Goal: Information Seeking & Learning: Learn about a topic

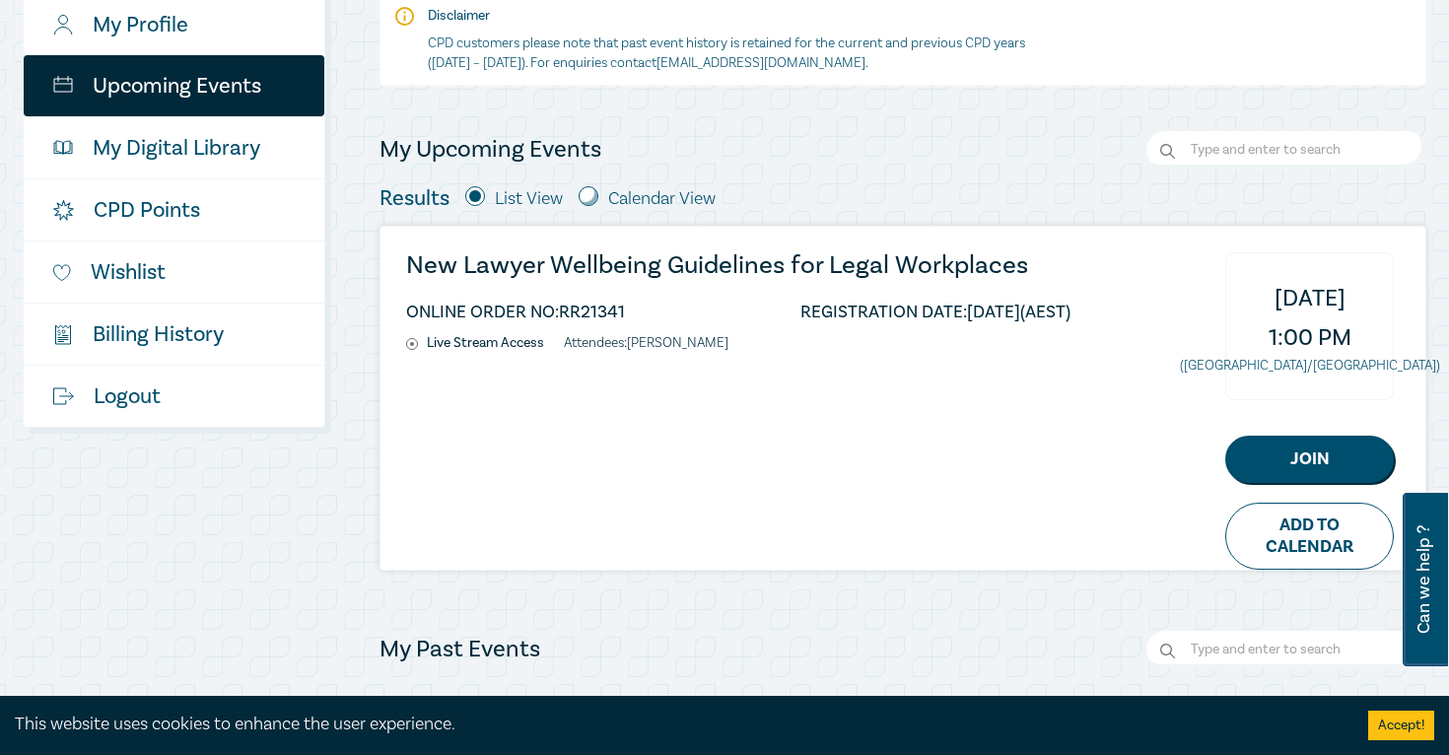
scroll to position [358, 0]
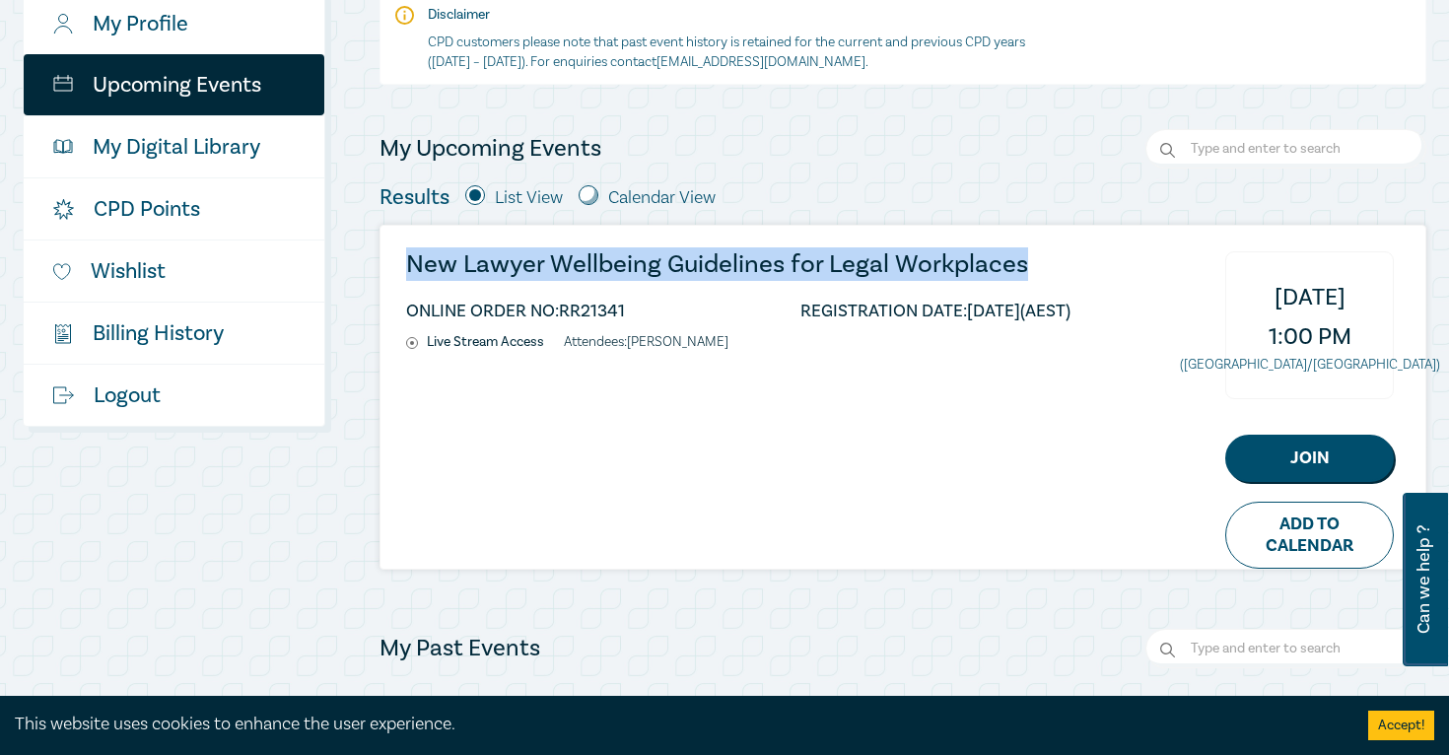
drag, startPoint x: 396, startPoint y: 262, endPoint x: 1028, endPoint y: 260, distance: 631.7
click at [1028, 260] on div "New Lawyer Wellbeing Guidelines for Legal Workplaces ONLINE ORDER NO: RR21341 R…" at bounding box center [902, 397] width 1045 height 343
copy h3 "New Lawyer Wellbeing Guidelines for Legal Workplaces"
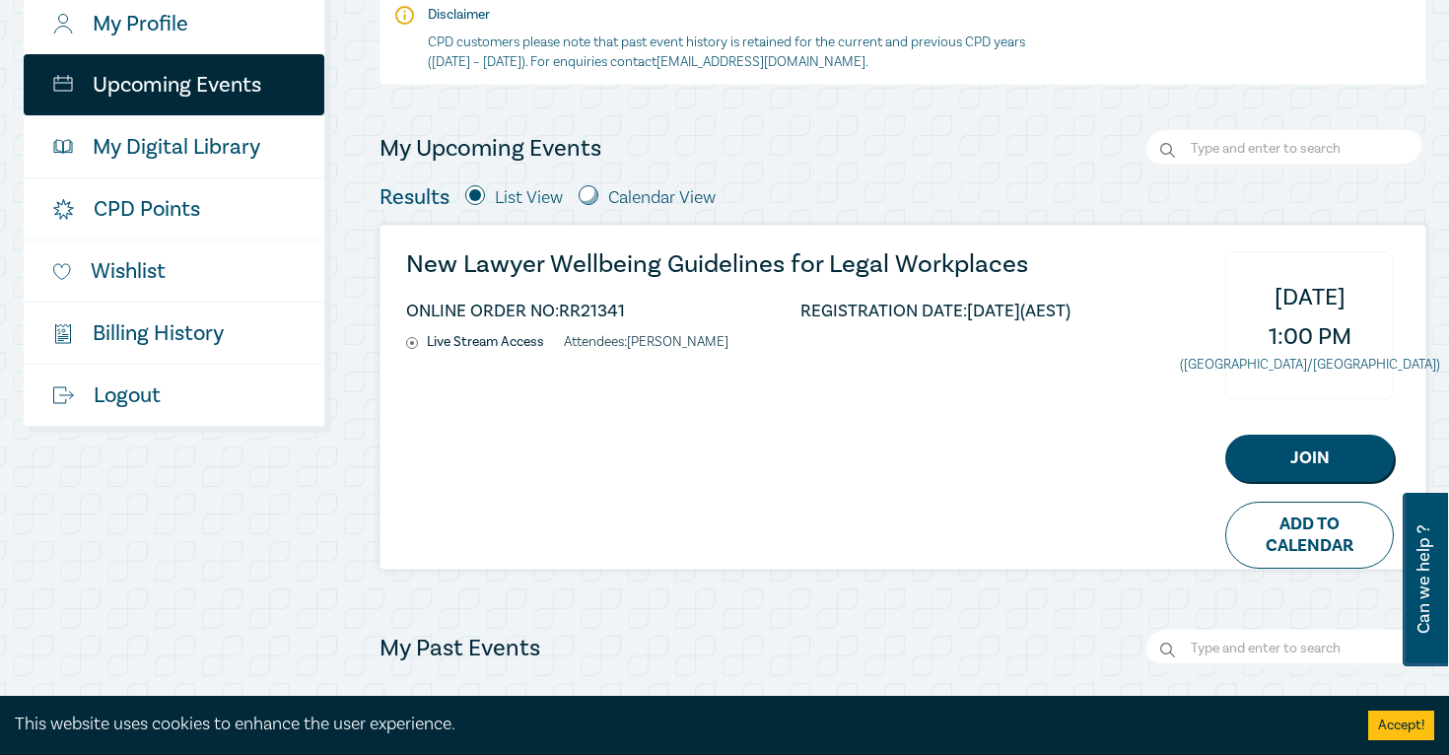
click at [1105, 199] on div "Results List View Calendar View" at bounding box center [902, 197] width 1047 height 26
click at [980, 272] on h3 "New Lawyer Wellbeing Guidelines for Legal Workplaces" at bounding box center [738, 264] width 664 height 27
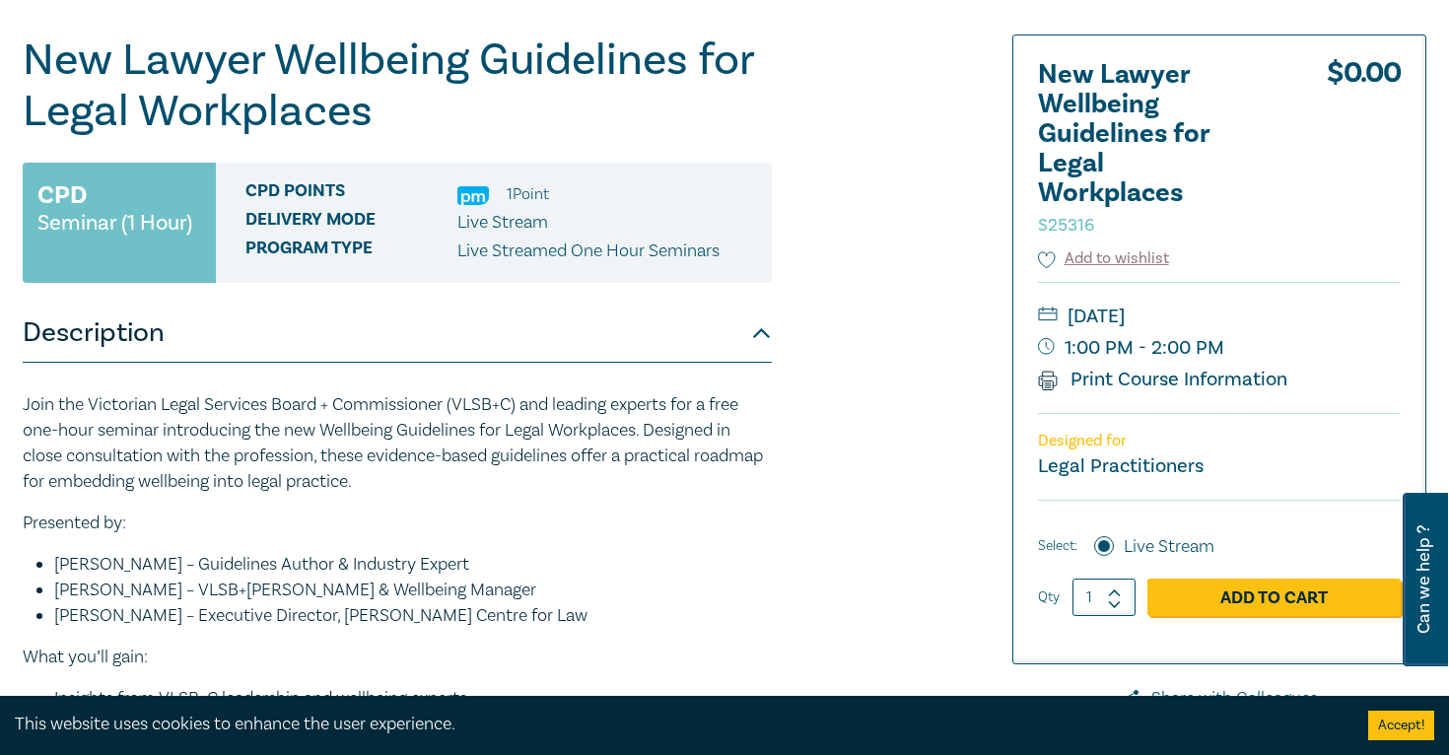
scroll to position [201, 0]
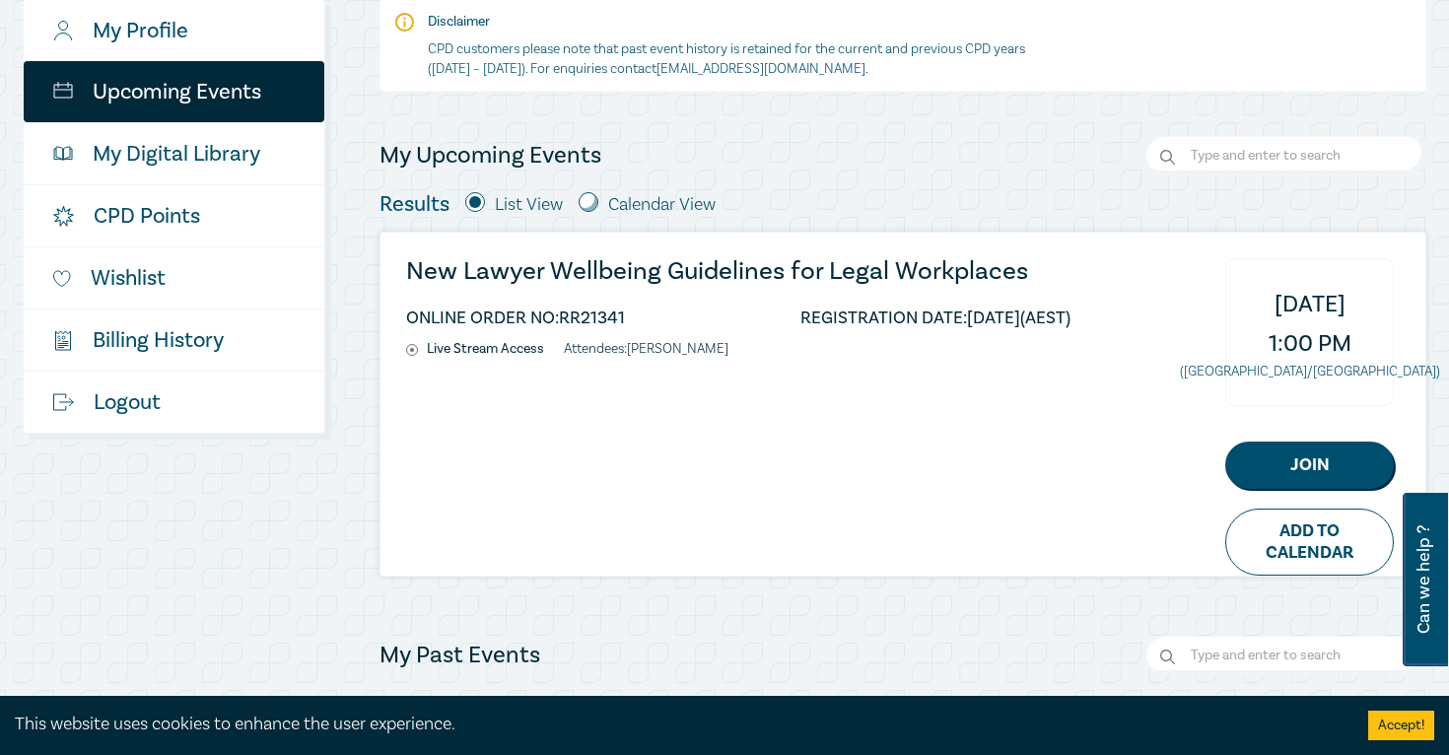
scroll to position [390, 0]
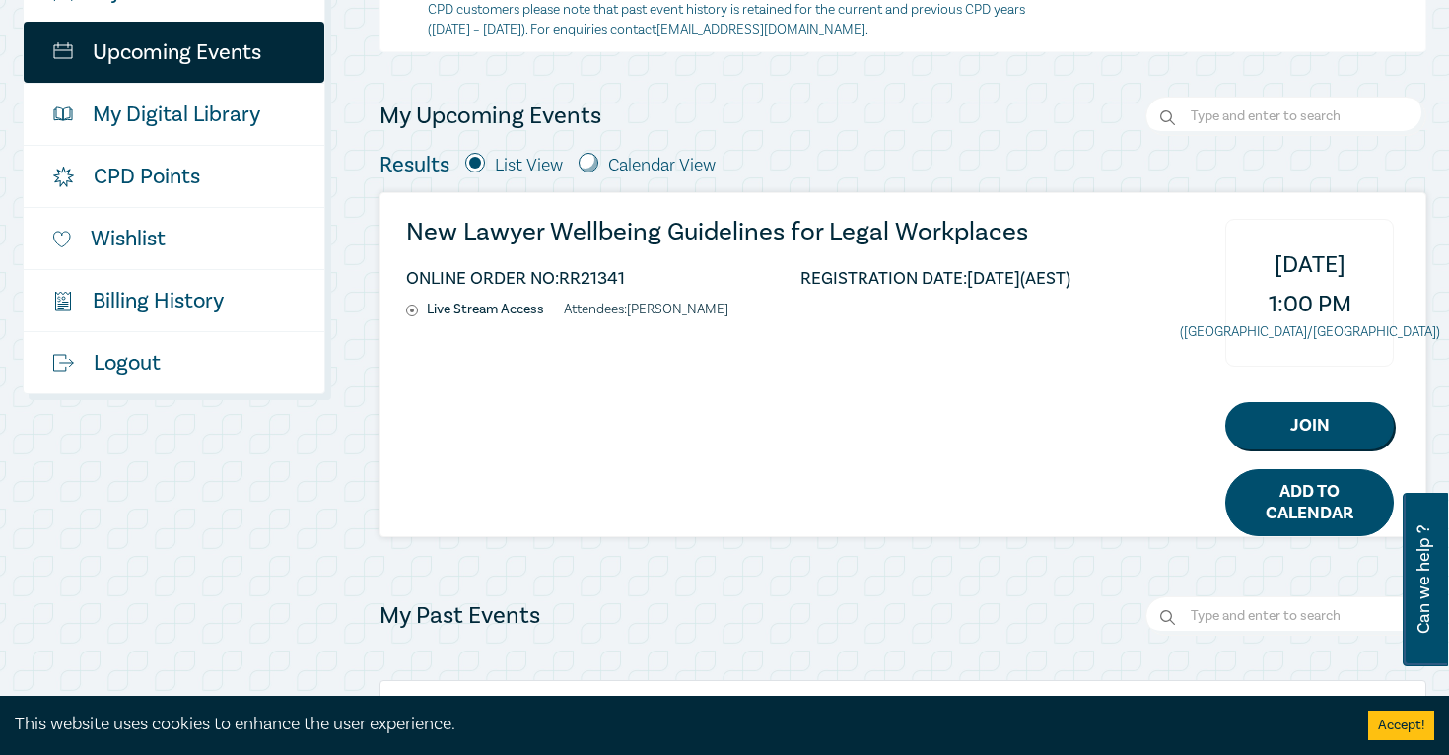
click at [1278, 482] on link "Add to Calendar" at bounding box center [1309, 502] width 169 height 67
click at [897, 229] on h3 "New Lawyer Wellbeing Guidelines for Legal Workplaces" at bounding box center [738, 232] width 664 height 27
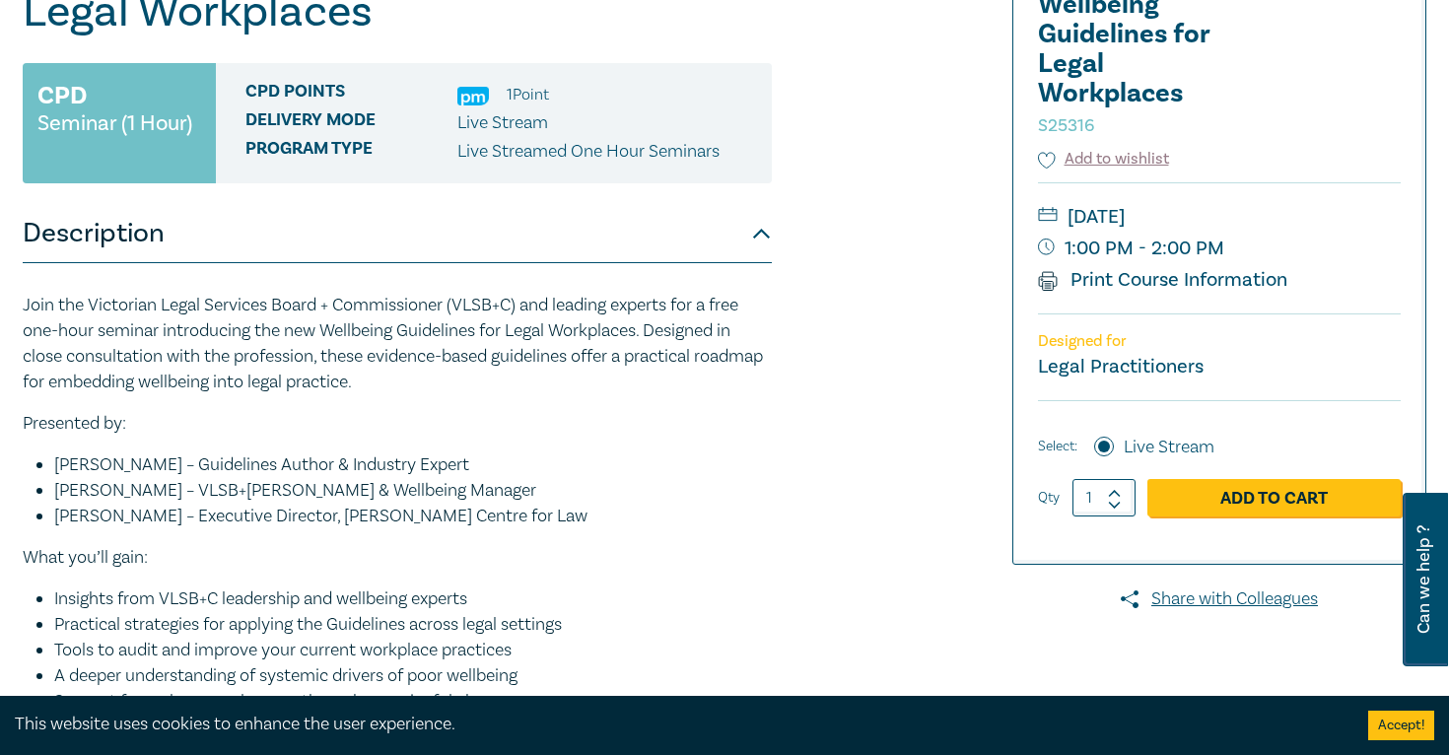
scroll to position [295, 0]
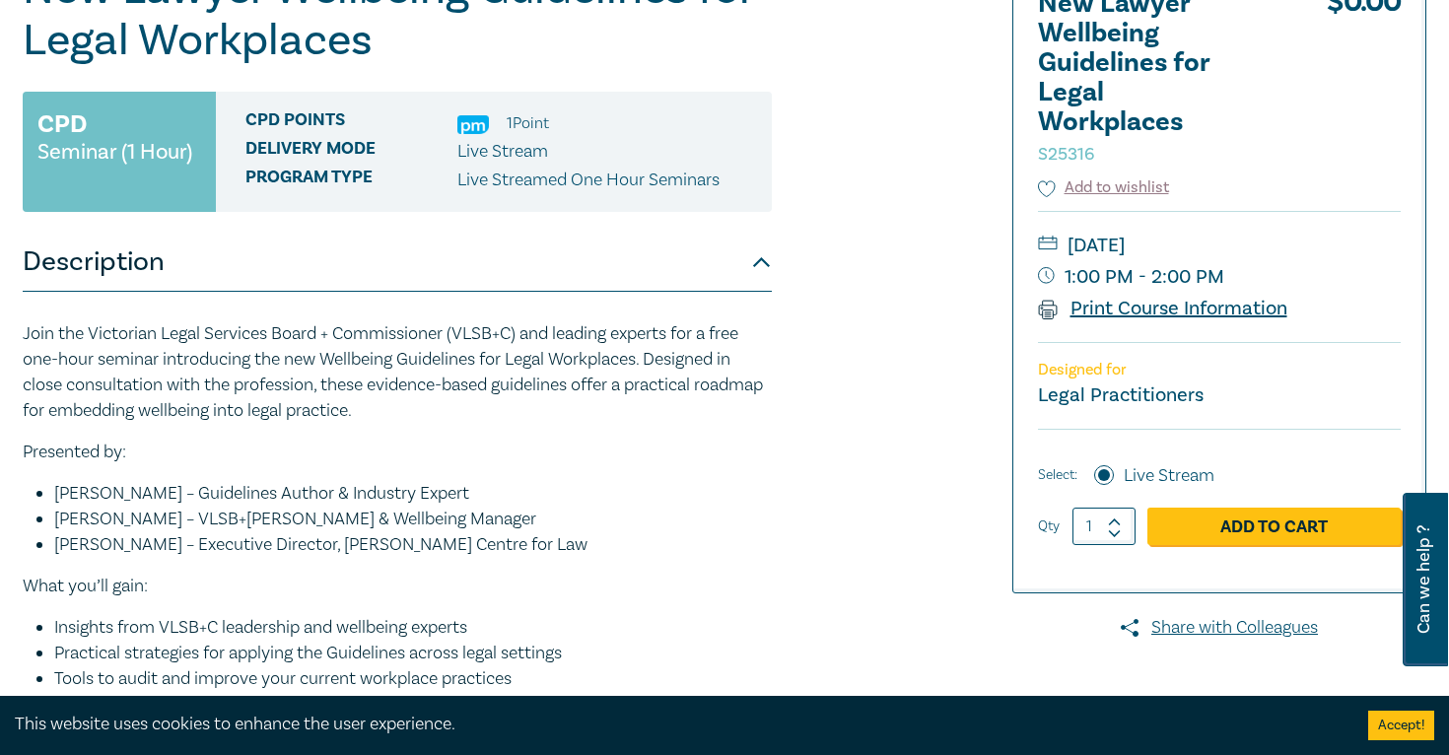
click at [1126, 312] on link "Print Course Information" at bounding box center [1162, 309] width 249 height 26
click at [1103, 312] on link "Print Course Information" at bounding box center [1162, 309] width 249 height 26
click at [1201, 306] on link "Print Course Information" at bounding box center [1162, 309] width 249 height 26
click at [1070, 311] on link "Print Course Information" at bounding box center [1162, 309] width 249 height 26
click at [1052, 311] on icon at bounding box center [1048, 310] width 20 height 20
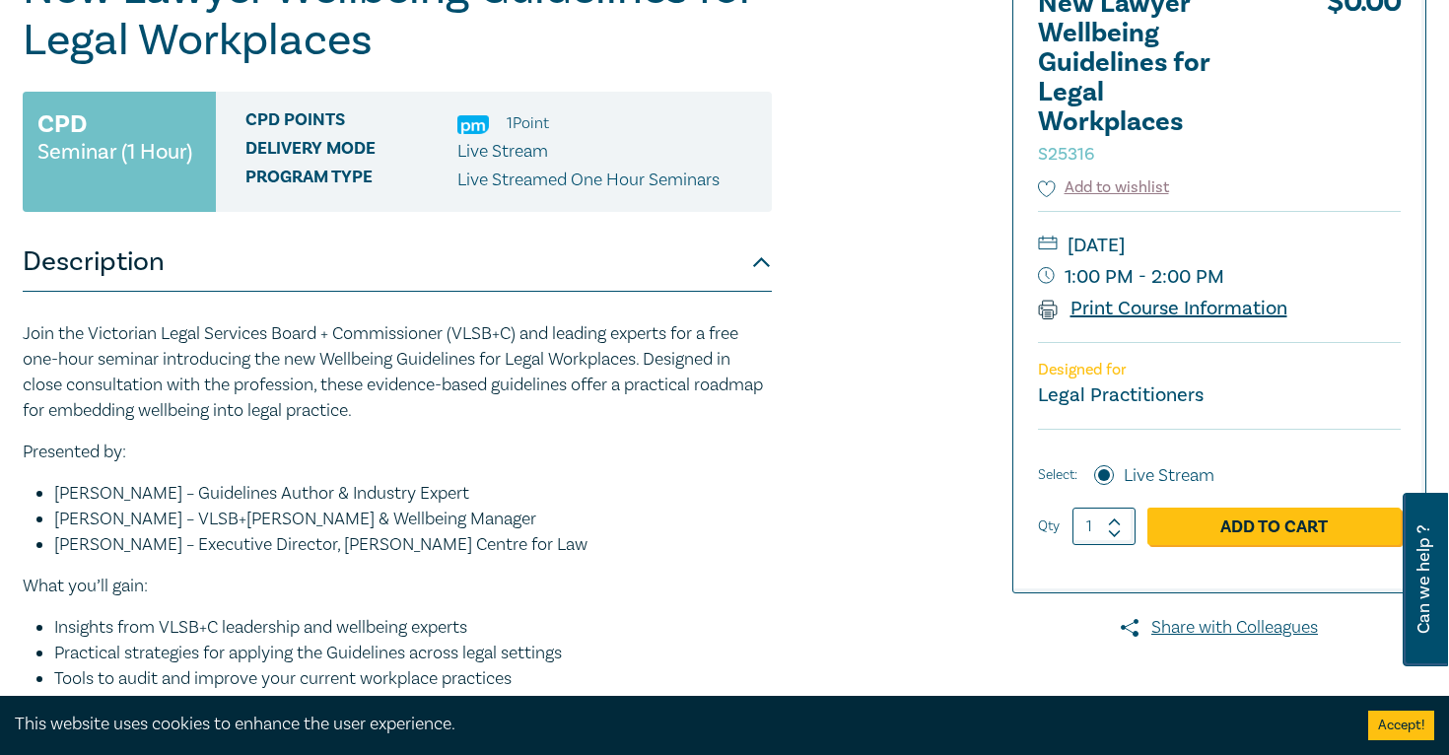
click at [1124, 298] on link "Print Course Information" at bounding box center [1162, 309] width 249 height 26
click at [934, 296] on div "New Lawyer Wellbeing Guidelines for Legal Workplaces S25316 CPD Seminar (1 Hour…" at bounding box center [486, 477] width 951 height 1026
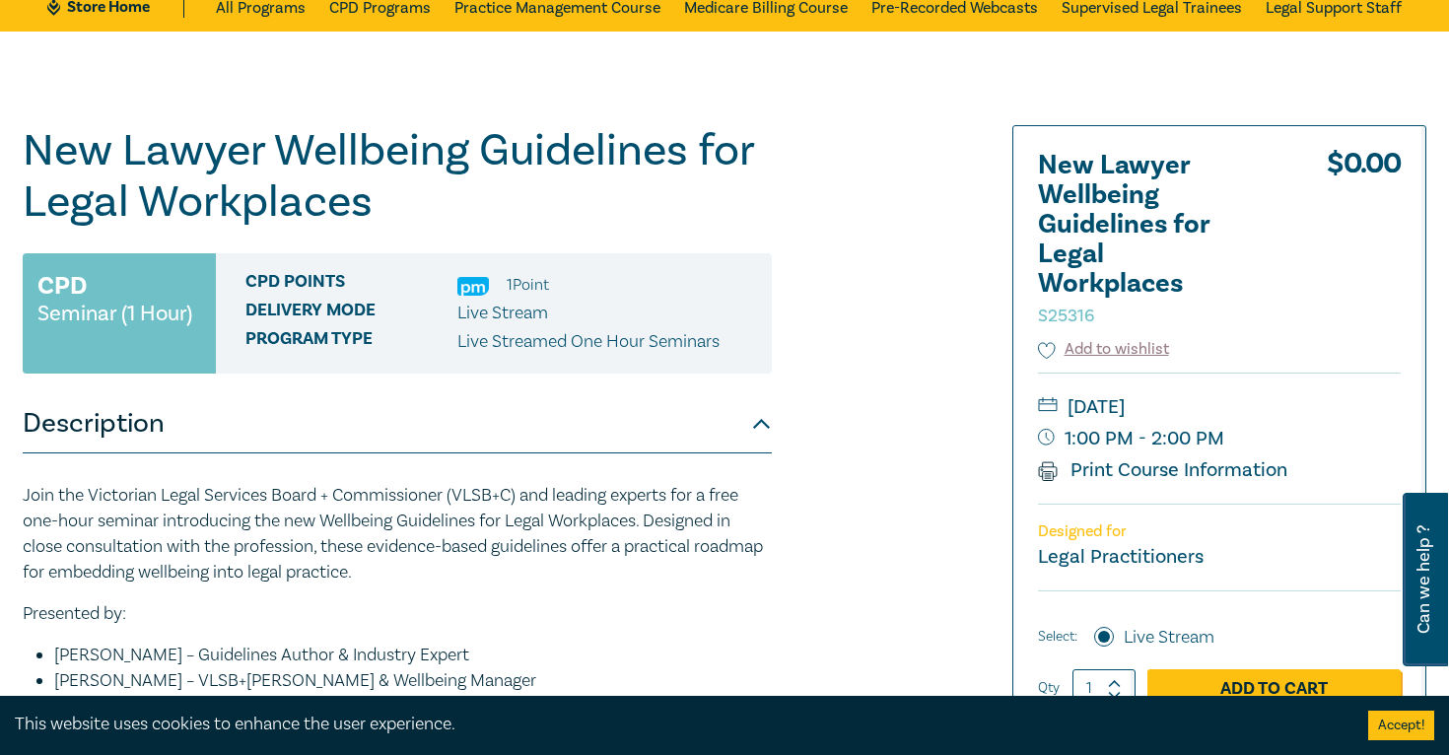
scroll to position [125, 0]
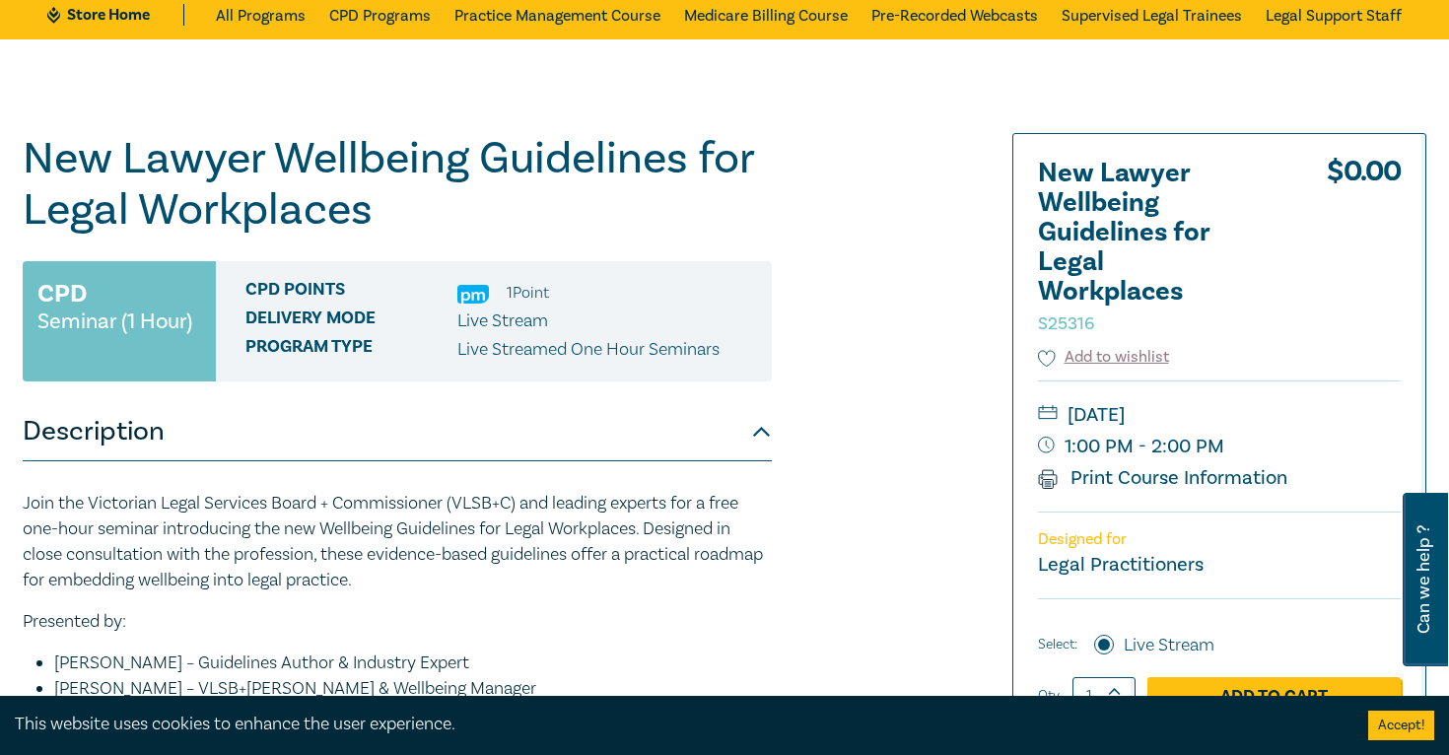
click at [1090, 249] on h2 "New Lawyer Wellbeing Guidelines for Legal Workplaces S25316" at bounding box center [1146, 247] width 217 height 177
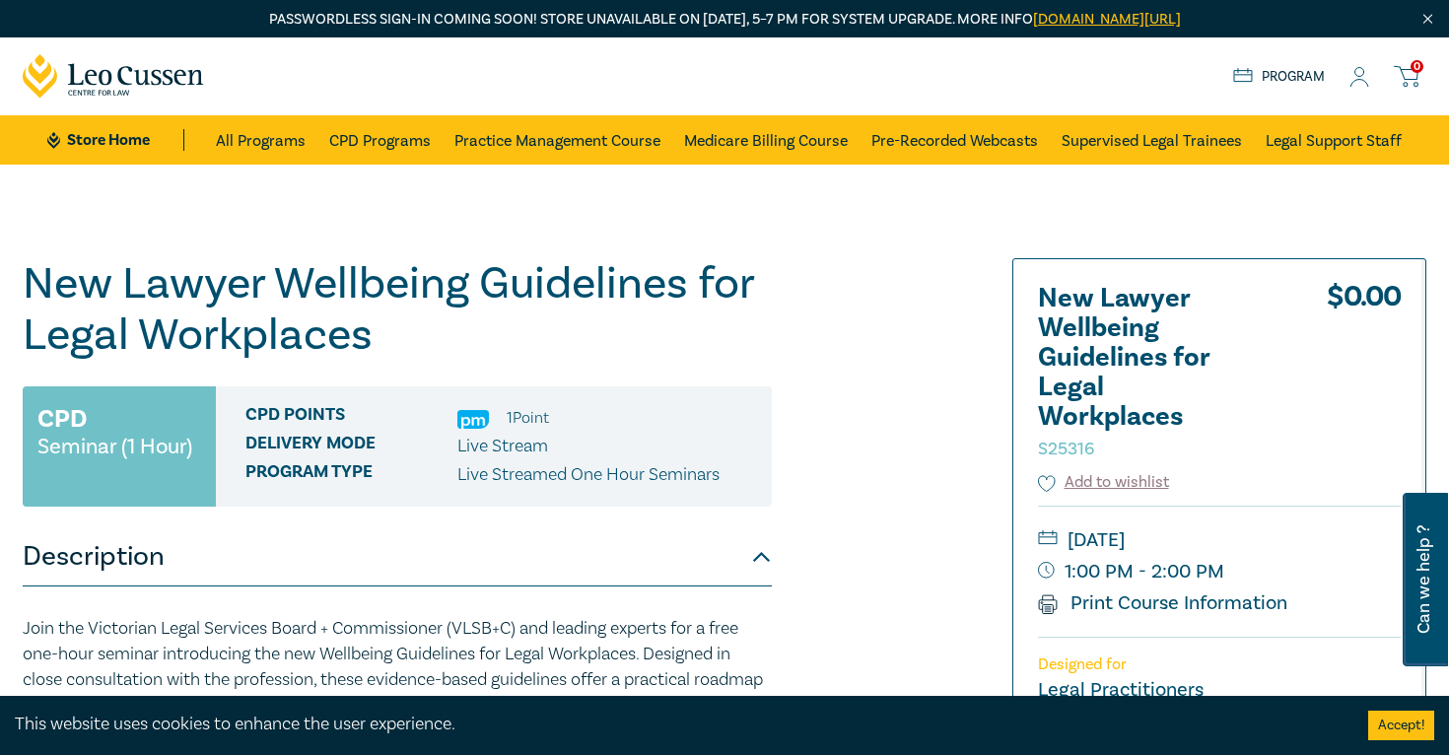
scroll to position [0, 0]
click at [1353, 74] on icon at bounding box center [1359, 77] width 20 height 21
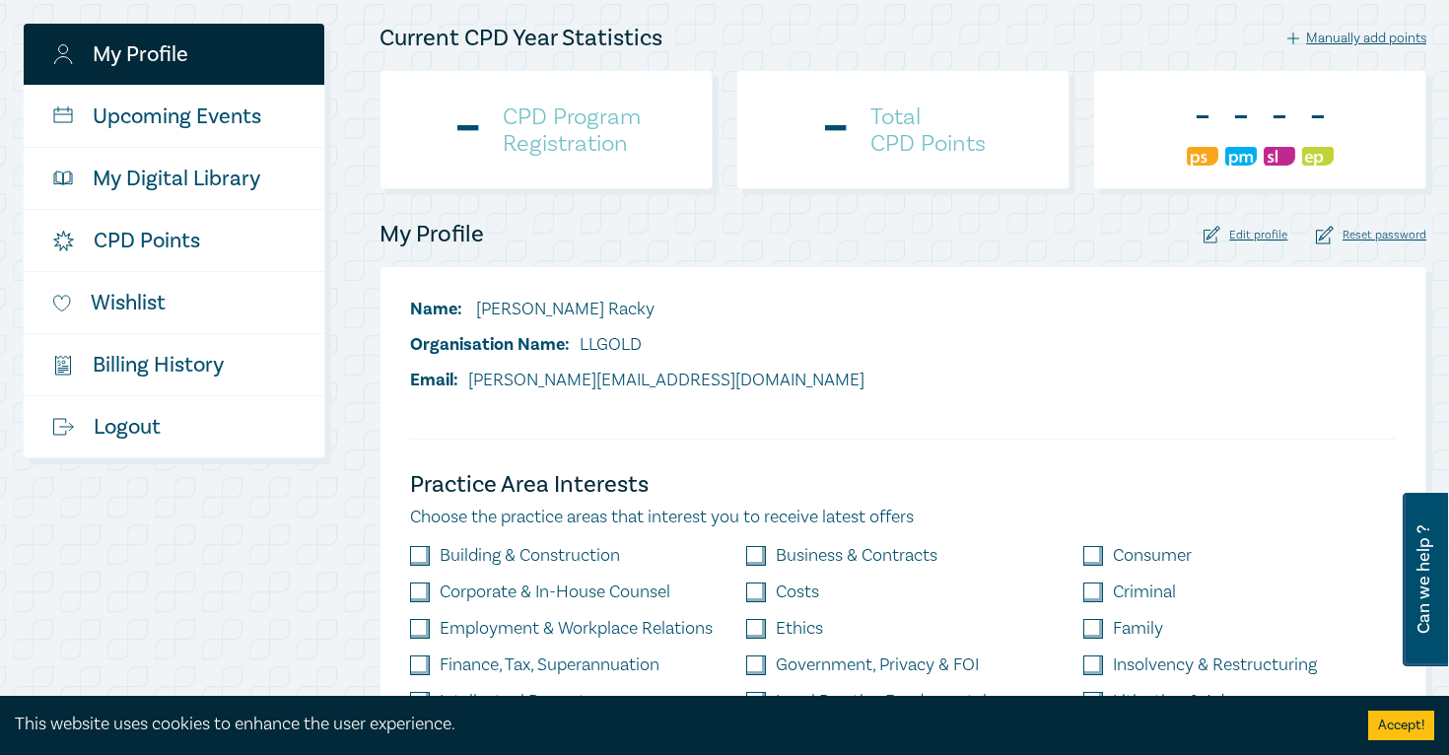
click at [560, 127] on h4 "CPD Program Registration" at bounding box center [572, 129] width 138 height 53
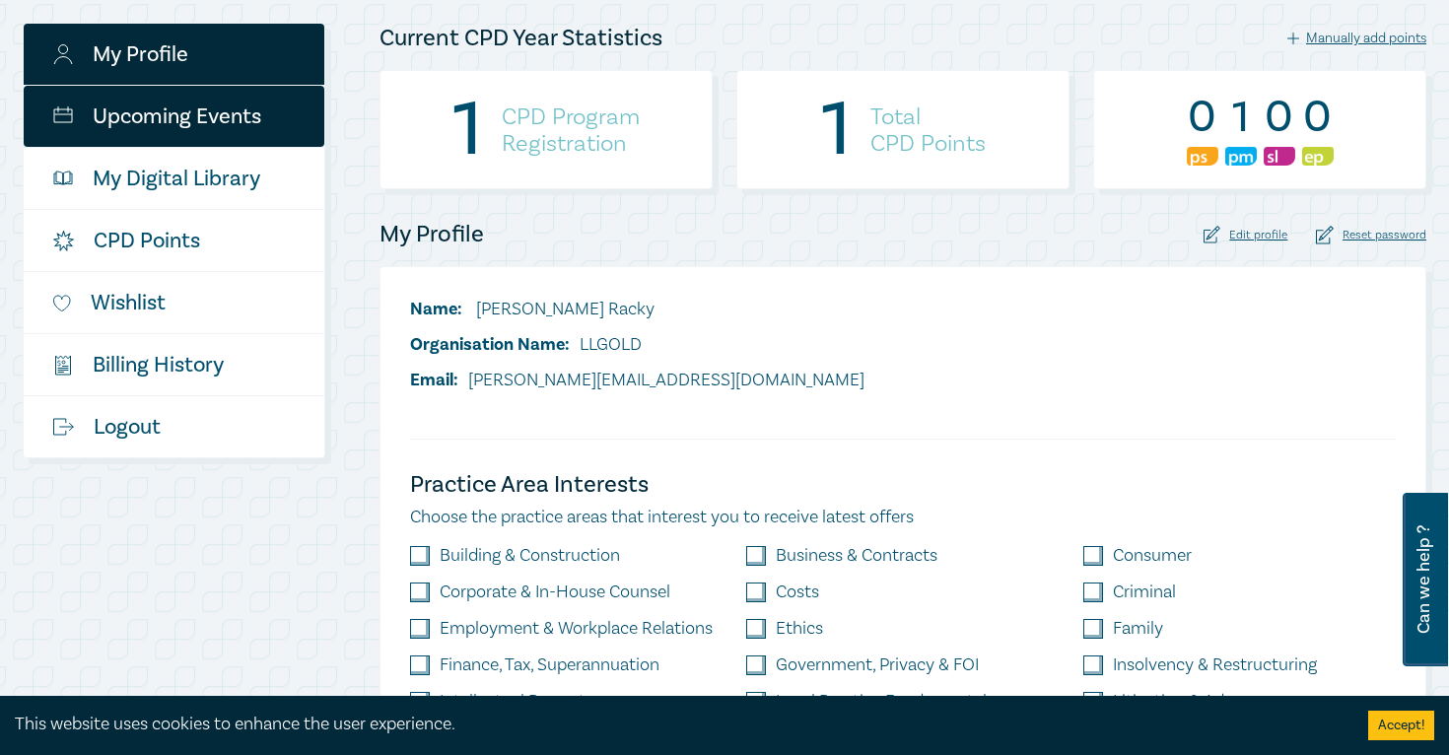
click at [219, 126] on link "Upcoming Events" at bounding box center [174, 116] width 301 height 61
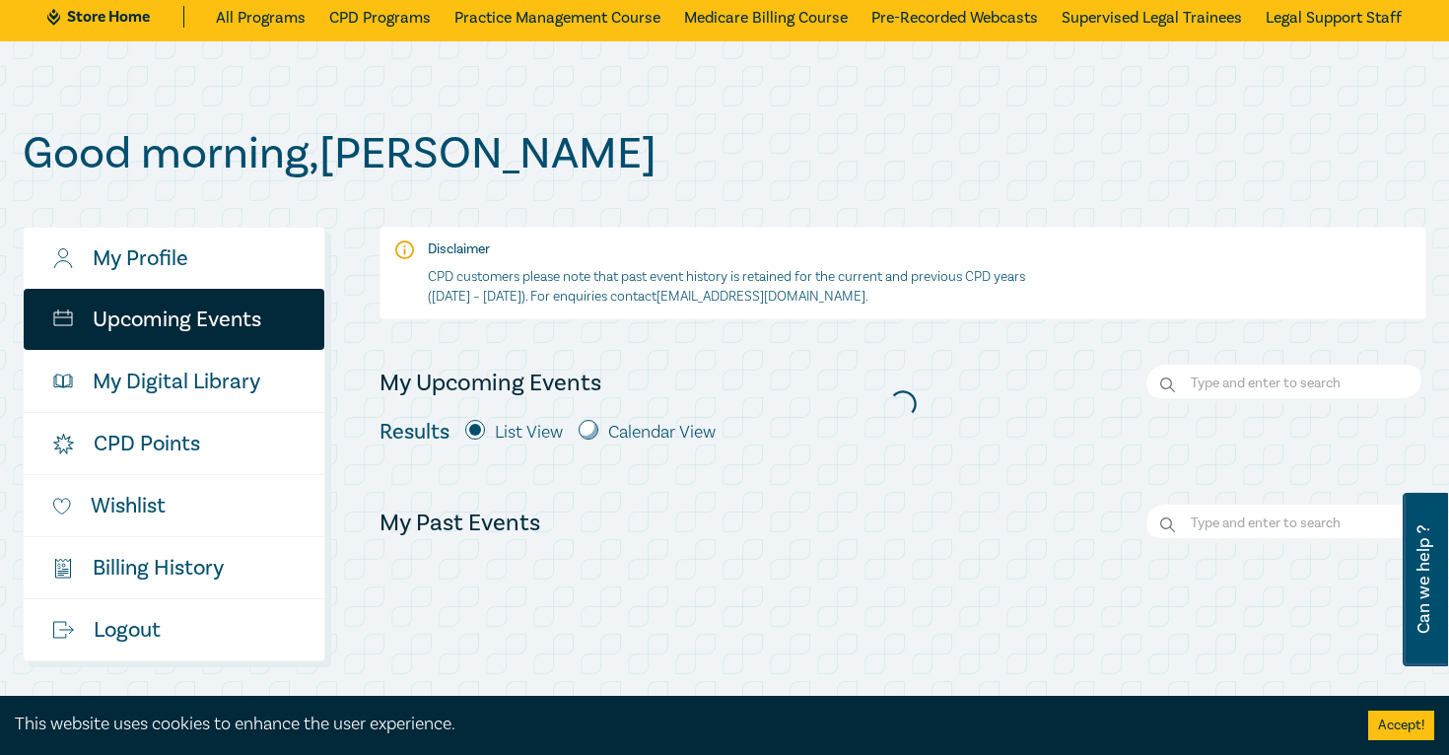
scroll to position [435, 0]
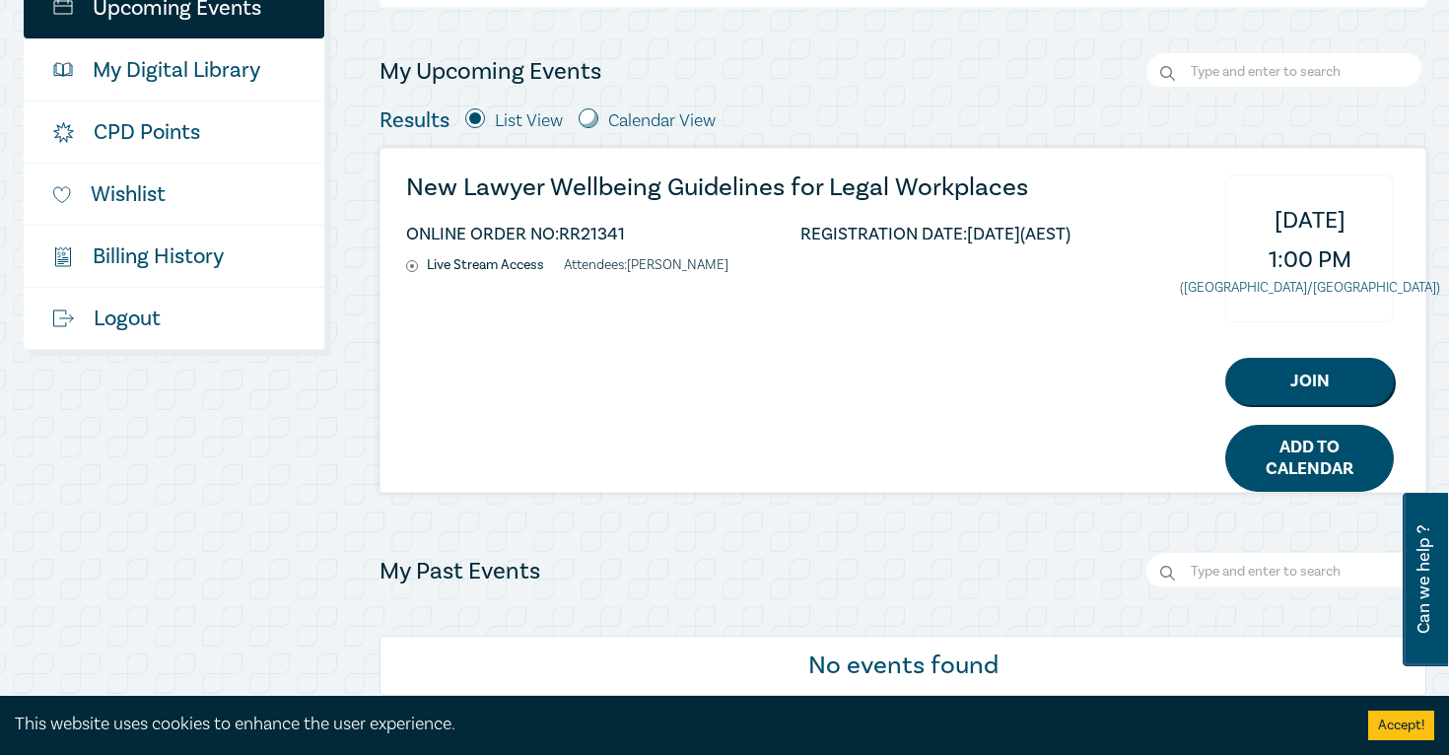
click at [1282, 460] on link "Add to Calendar" at bounding box center [1309, 458] width 169 height 67
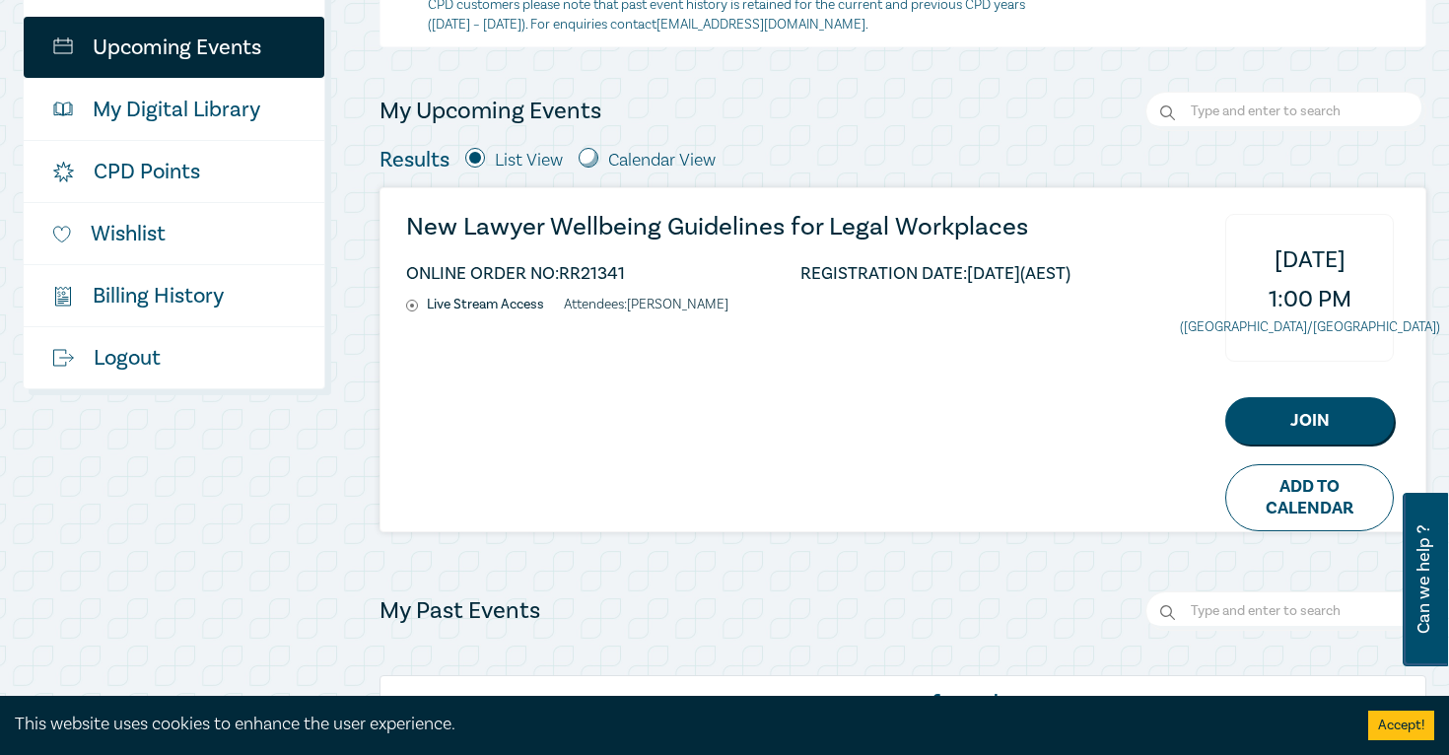
scroll to position [373, 0]
